Goal: Navigation & Orientation: Find specific page/section

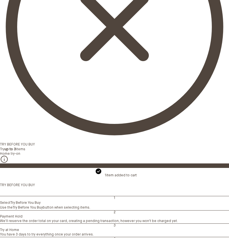
scroll to position [218, 0]
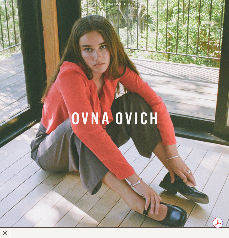
click at [96, 114] on icon "Banner Link" at bounding box center [114, 118] width 84 height 12
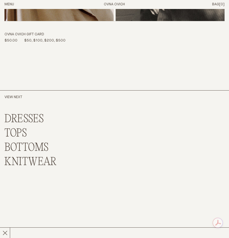
scroll to position [3459, 0]
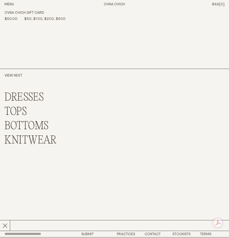
click at [24, 106] on link "TOPS" at bounding box center [15, 112] width 22 height 12
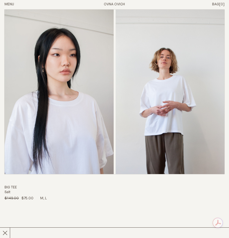
scroll to position [3462, 0]
